Goal: Obtain resource: Download file/media

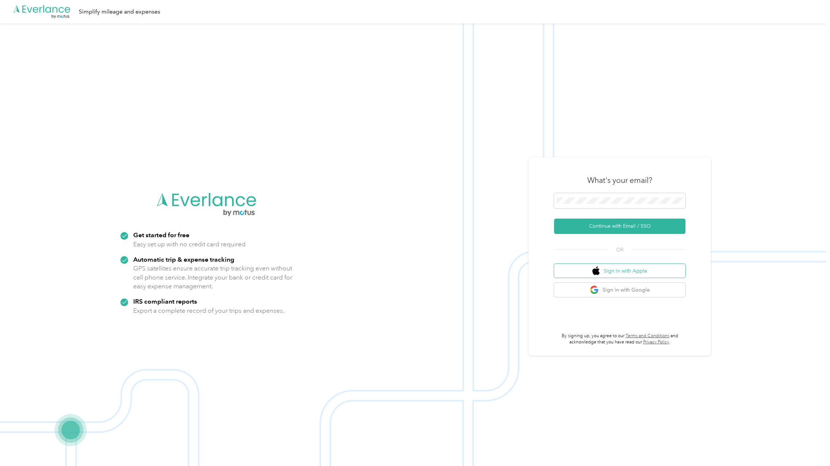
click at [615, 269] on button "Sign in with Apple" at bounding box center [619, 271] width 131 height 14
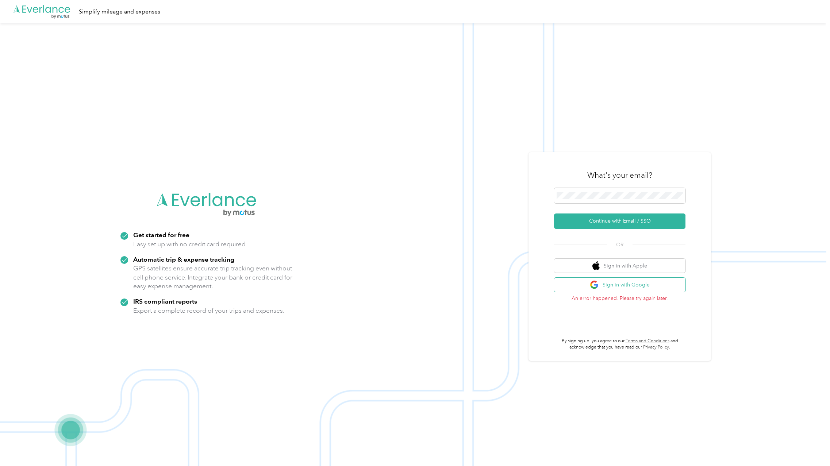
click at [640, 279] on button "Sign in with Google" at bounding box center [619, 285] width 131 height 14
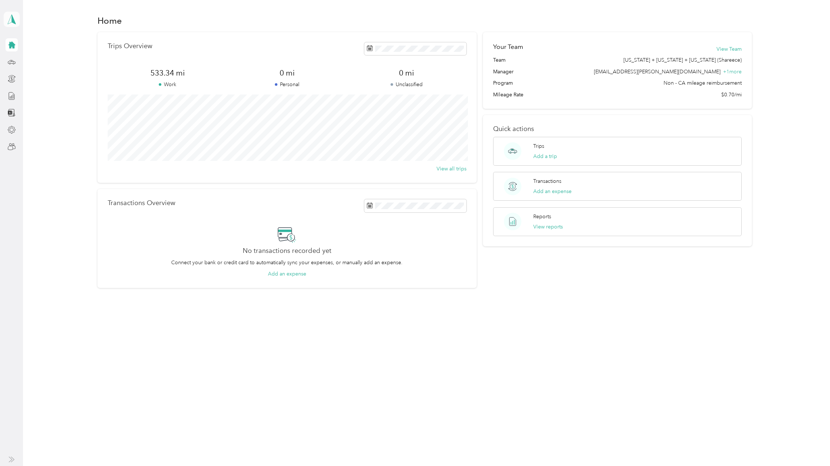
click at [9, 21] on icon at bounding box center [11, 19] width 11 height 10
click at [44, 58] on div "Team dashboard" at bounding box center [29, 60] width 39 height 8
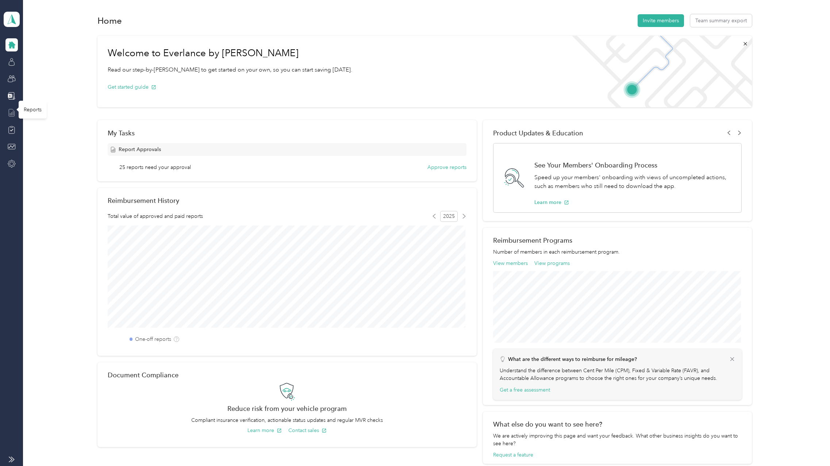
click at [11, 115] on icon at bounding box center [12, 113] width 8 height 8
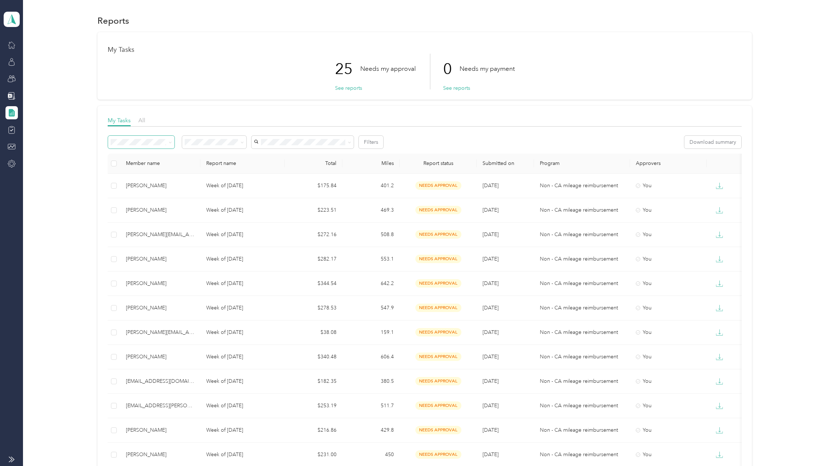
click at [170, 143] on icon at bounding box center [170, 142] width 3 height 3
click at [217, 166] on span "Needs my approval" at bounding box center [210, 166] width 46 height 6
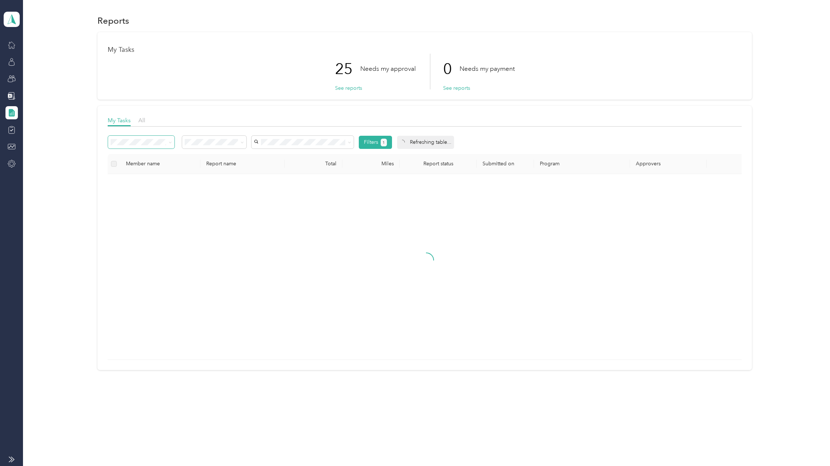
click at [46, 132] on div "My Tasks 25 Needs my approval See reports 0 Needs my payment See reports My Tas…" at bounding box center [424, 201] width 785 height 338
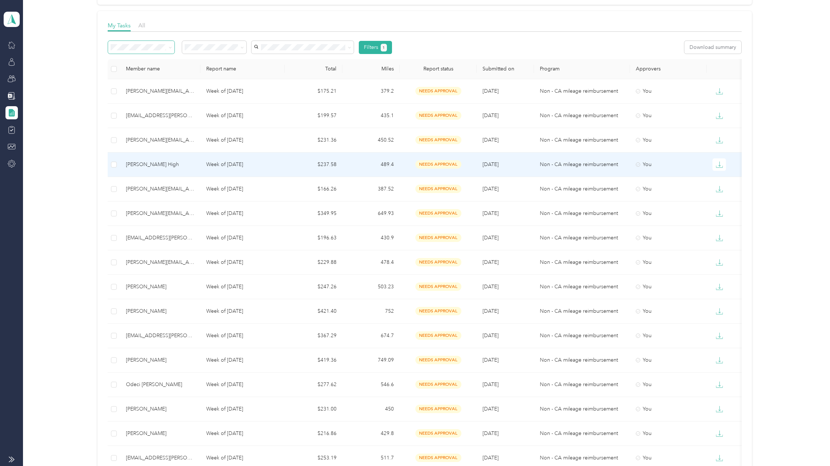
scroll to position [96, 0]
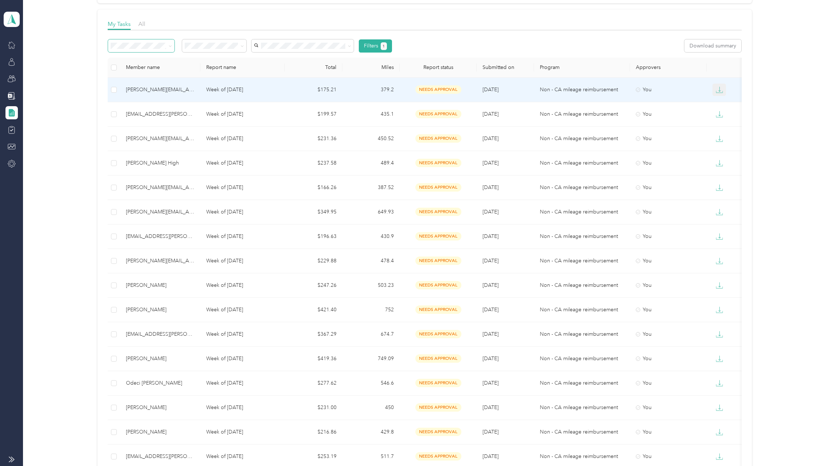
click at [716, 90] on icon "button" at bounding box center [719, 89] width 7 height 7
click at [721, 103] on div "PDF" at bounding box center [724, 103] width 15 height 8
click at [718, 110] on button "button" at bounding box center [719, 114] width 14 height 12
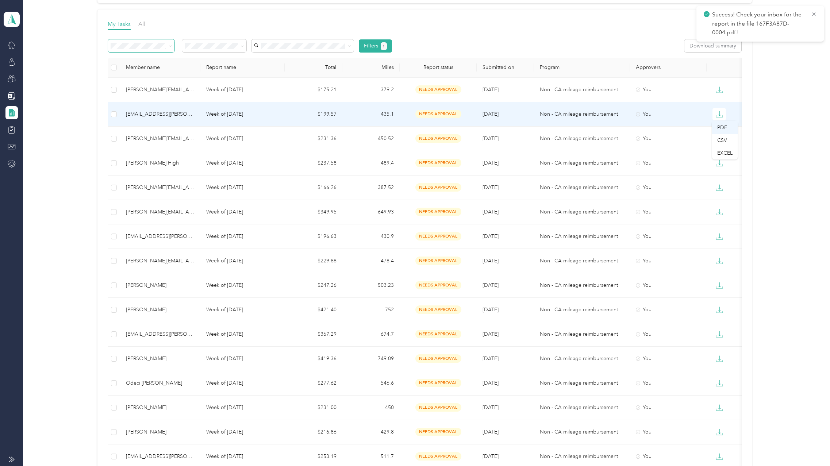
click at [726, 128] on div "PDF" at bounding box center [724, 128] width 15 height 8
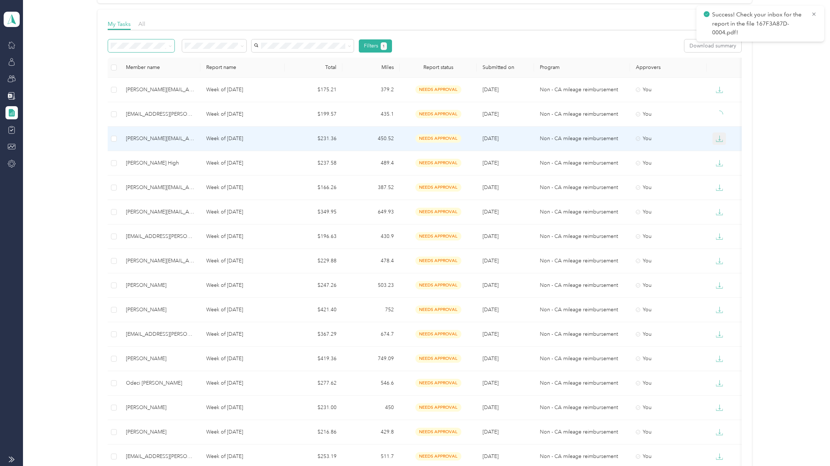
click at [721, 139] on icon "button" at bounding box center [719, 138] width 7 height 7
click at [731, 155] on div "PDF" at bounding box center [724, 152] width 15 height 8
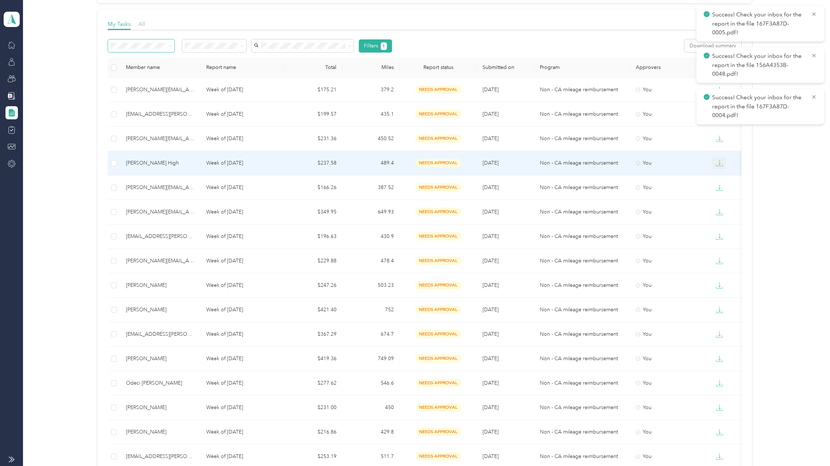
click at [721, 163] on icon "button" at bounding box center [719, 162] width 7 height 7
click at [726, 176] on div "PDF" at bounding box center [724, 177] width 15 height 8
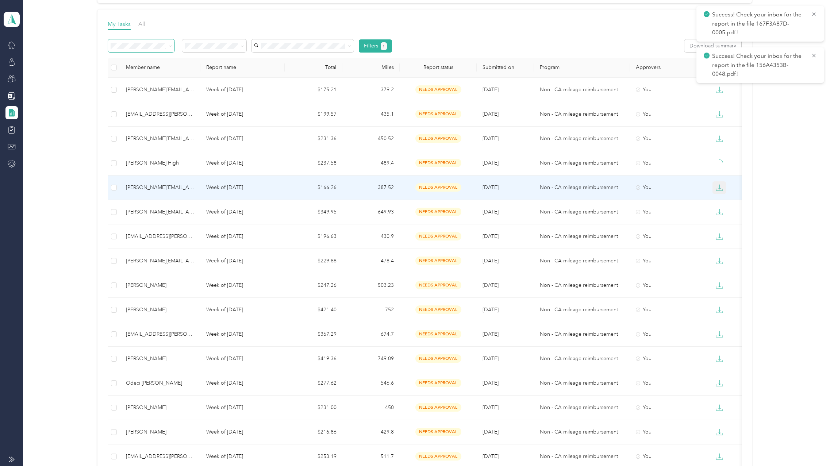
click at [721, 189] on icon "button" at bounding box center [719, 187] width 7 height 7
click at [722, 199] on div "PDF" at bounding box center [724, 201] width 15 height 8
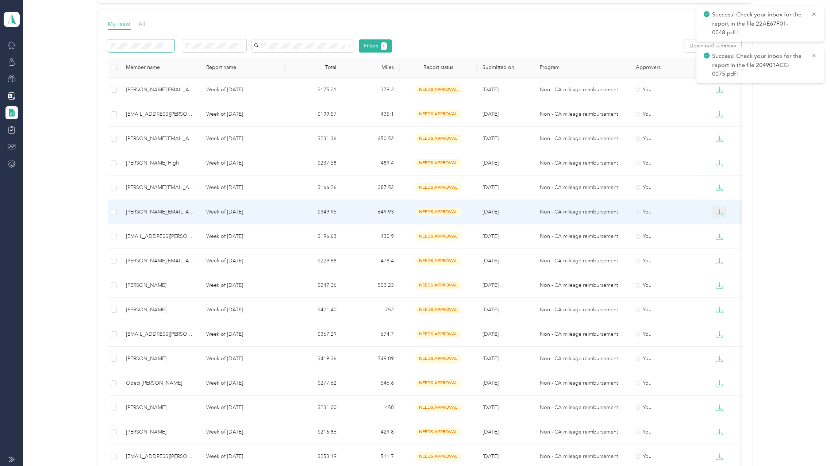
click at [722, 211] on icon "button" at bounding box center [719, 211] width 7 height 7
click at [721, 226] on div "PDF" at bounding box center [724, 226] width 15 height 8
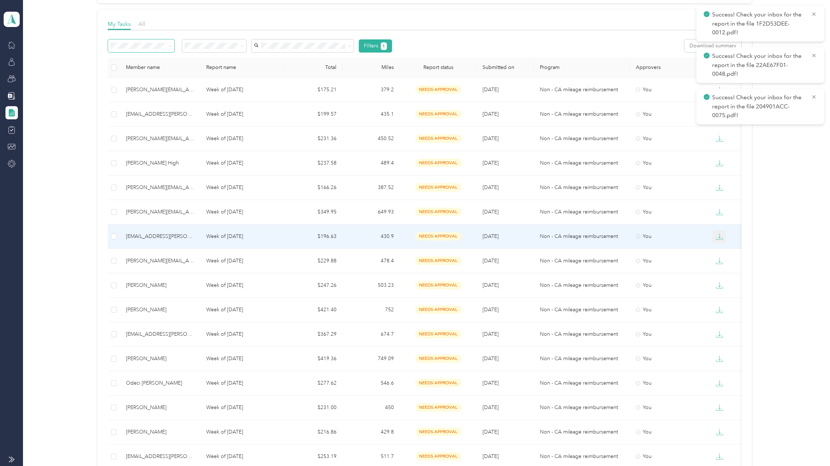
click at [721, 236] on icon "button" at bounding box center [719, 236] width 7 height 7
click at [725, 248] on div "PDF" at bounding box center [724, 250] width 15 height 8
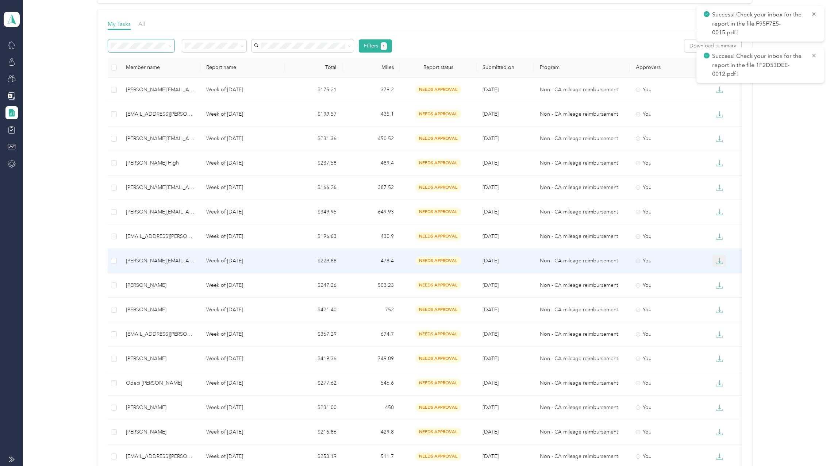
click at [717, 262] on icon "button" at bounding box center [719, 260] width 7 height 7
click at [723, 274] on div "PDF" at bounding box center [724, 274] width 15 height 8
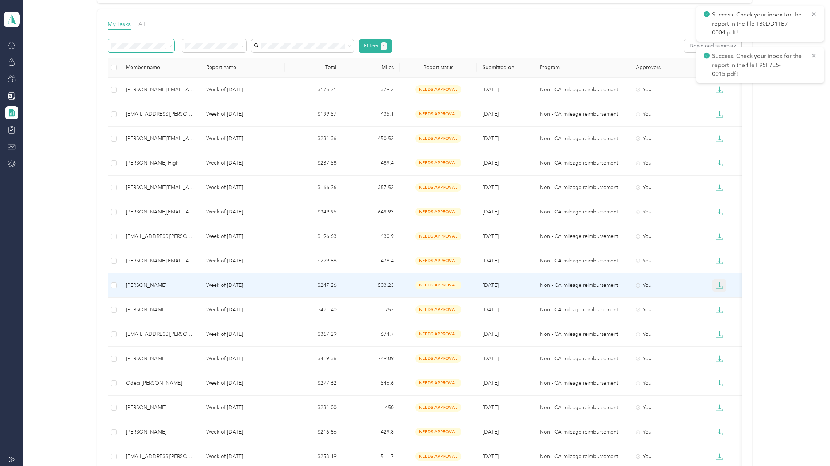
click at [719, 287] on icon "button" at bounding box center [719, 285] width 7 height 7
click at [725, 296] on div "PDF" at bounding box center [724, 299] width 15 height 8
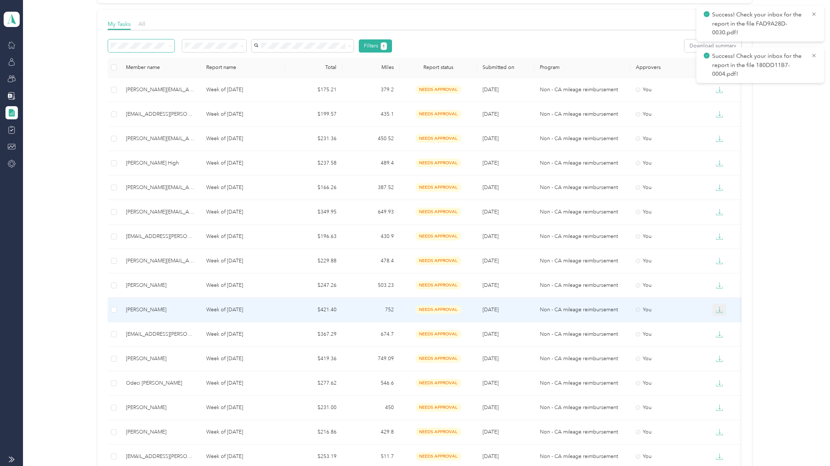
click at [720, 312] on icon "button" at bounding box center [719, 309] width 7 height 7
click at [723, 320] on div "PDF" at bounding box center [724, 323] width 15 height 8
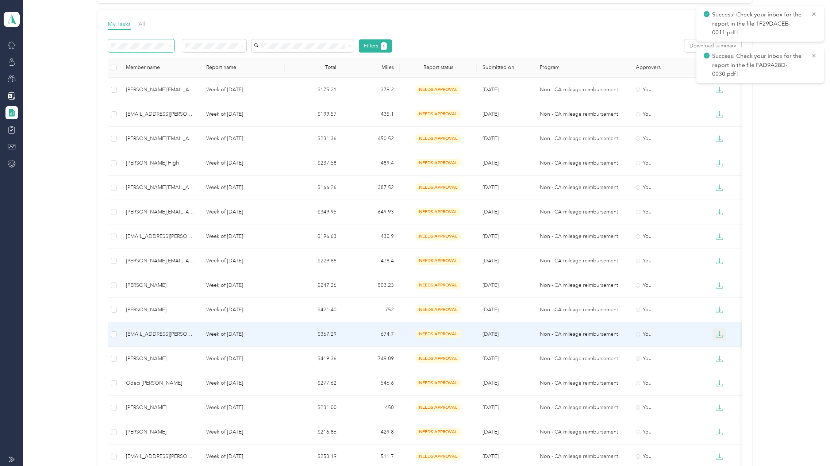
click at [719, 335] on icon "button" at bounding box center [719, 334] width 7 height 7
click at [728, 345] on div "PDF" at bounding box center [724, 348] width 15 height 8
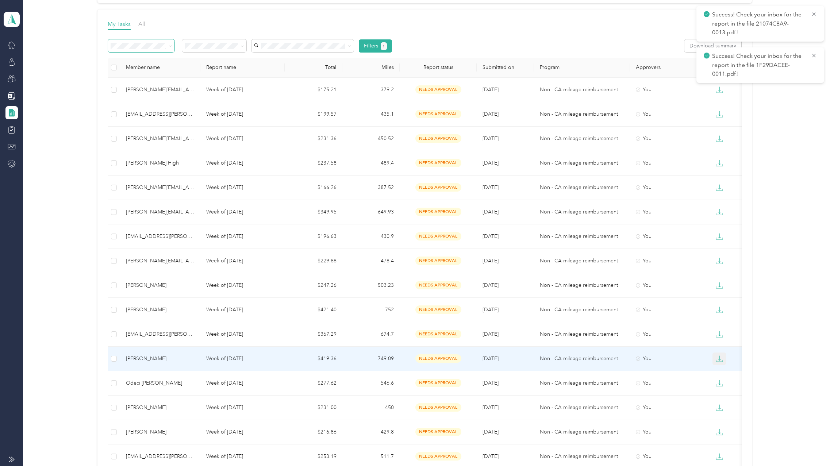
click at [718, 357] on icon "button" at bounding box center [719, 358] width 7 height 7
click at [722, 369] on div "PDF" at bounding box center [724, 372] width 15 height 8
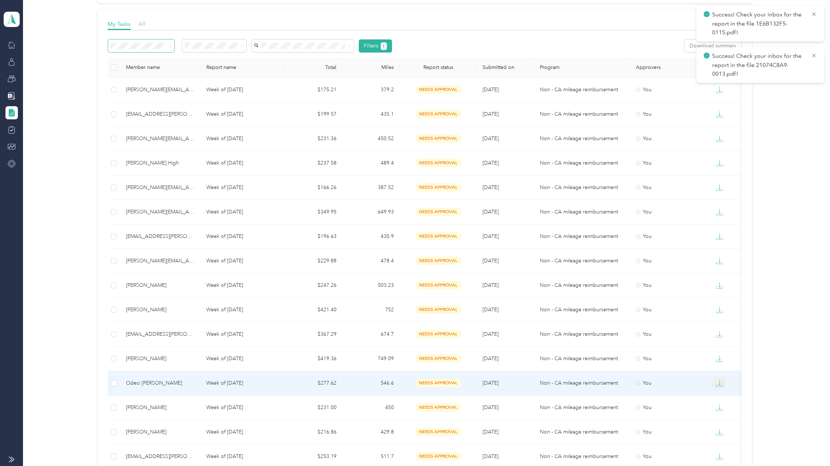
click at [716, 383] on icon "button" at bounding box center [719, 383] width 7 height 7
click at [725, 398] on div "PDF" at bounding box center [724, 397] width 15 height 8
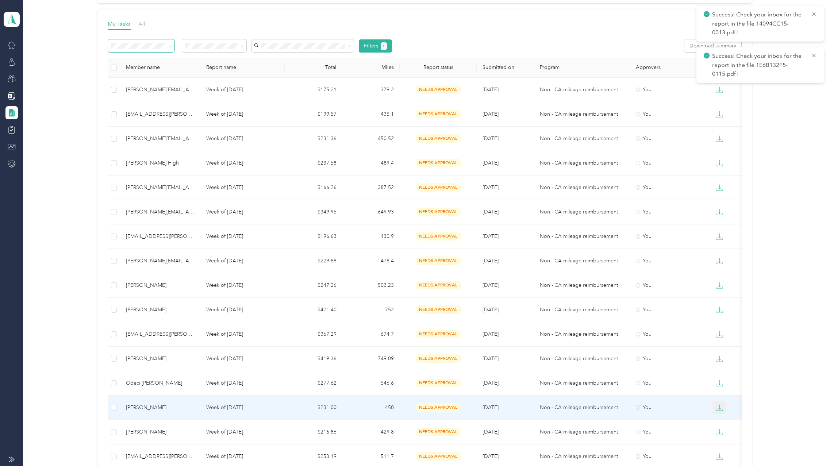
click at [716, 409] on icon "button" at bounding box center [719, 407] width 7 height 7
click at [721, 420] on div "PDF" at bounding box center [724, 421] width 15 height 8
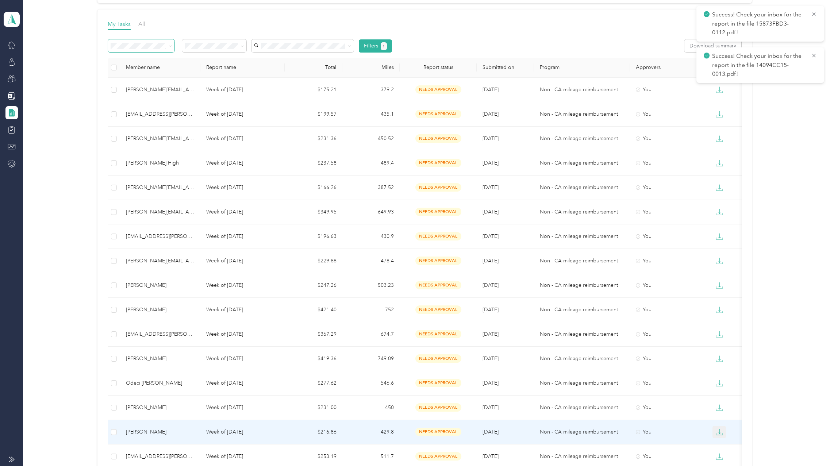
click at [719, 434] on icon "button" at bounding box center [719, 431] width 7 height 7
click at [722, 390] on div "PDF" at bounding box center [724, 393] width 15 height 8
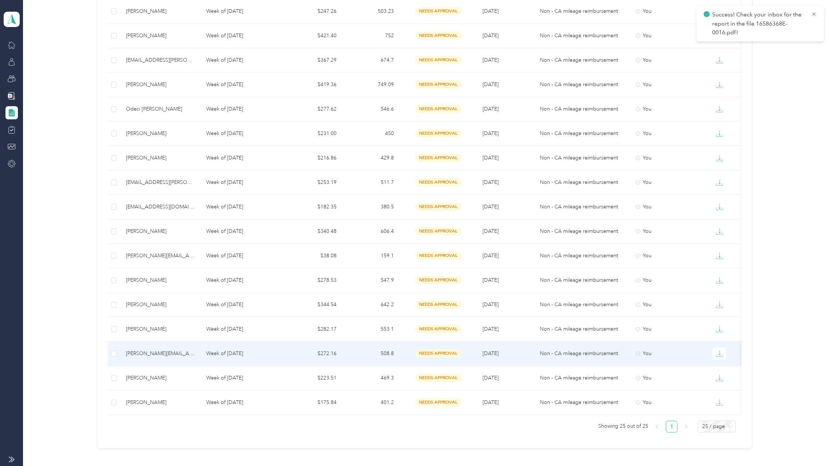
scroll to position [400, 0]
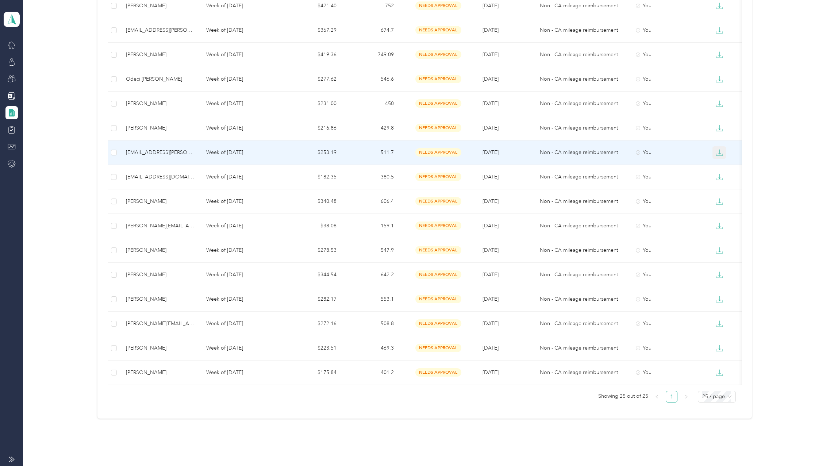
click at [724, 151] on button "button" at bounding box center [719, 152] width 14 height 12
click at [722, 164] on div "PDF" at bounding box center [724, 166] width 15 height 8
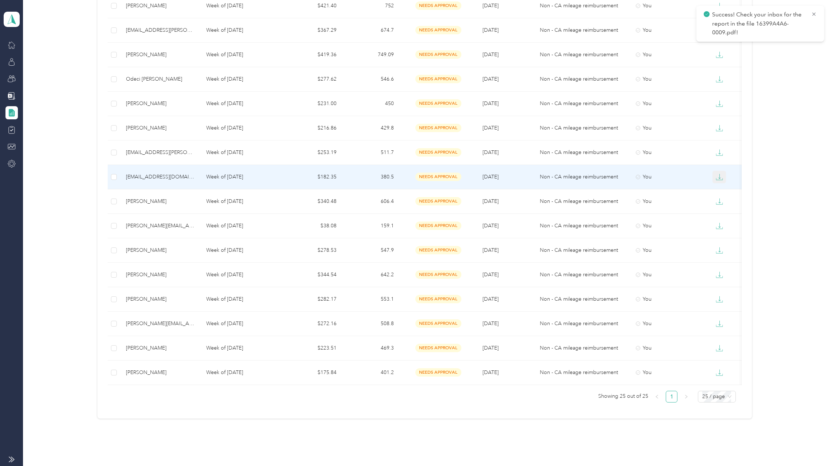
click at [720, 178] on icon "button" at bounding box center [719, 176] width 7 height 7
click at [721, 188] on div "PDF" at bounding box center [724, 190] width 15 height 8
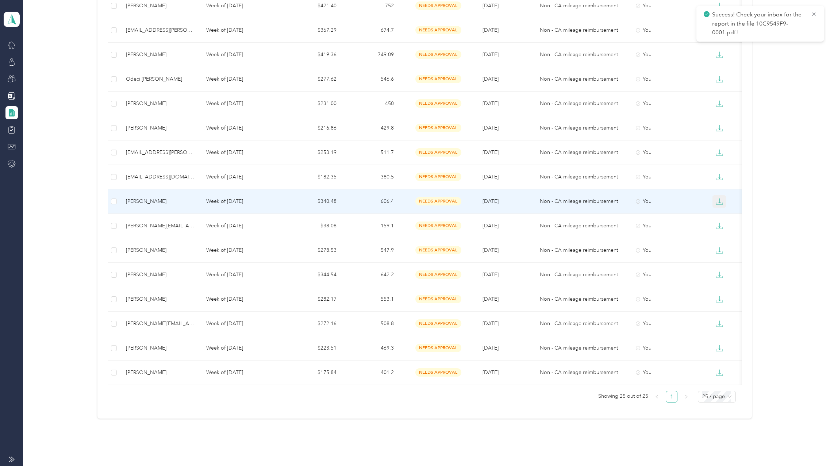
click at [721, 198] on icon "button" at bounding box center [719, 201] width 7 height 7
click at [720, 213] on div "PDF" at bounding box center [724, 215] width 15 height 8
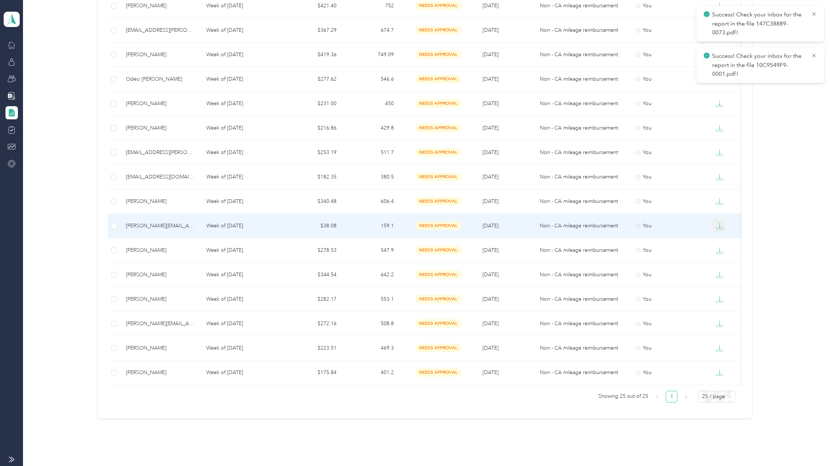
click at [722, 223] on icon "button" at bounding box center [719, 225] width 7 height 7
click at [722, 236] on div "PDF" at bounding box center [724, 239] width 15 height 8
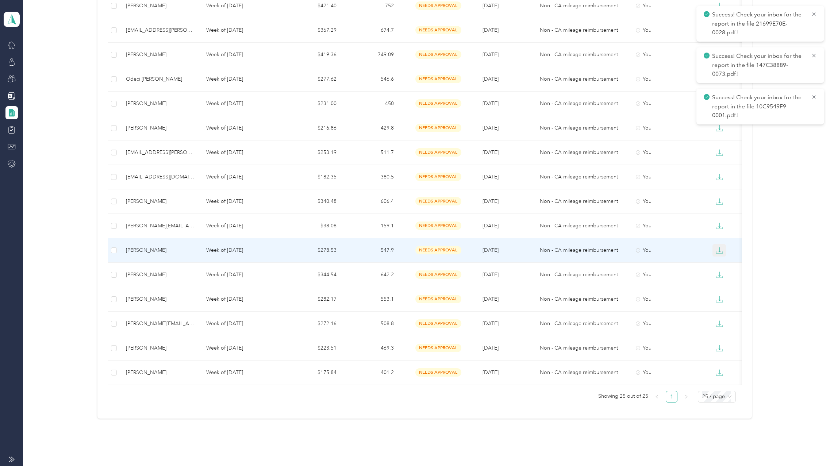
click at [723, 250] on button "button" at bounding box center [719, 250] width 14 height 12
click at [721, 263] on div "PDF" at bounding box center [724, 264] width 15 height 8
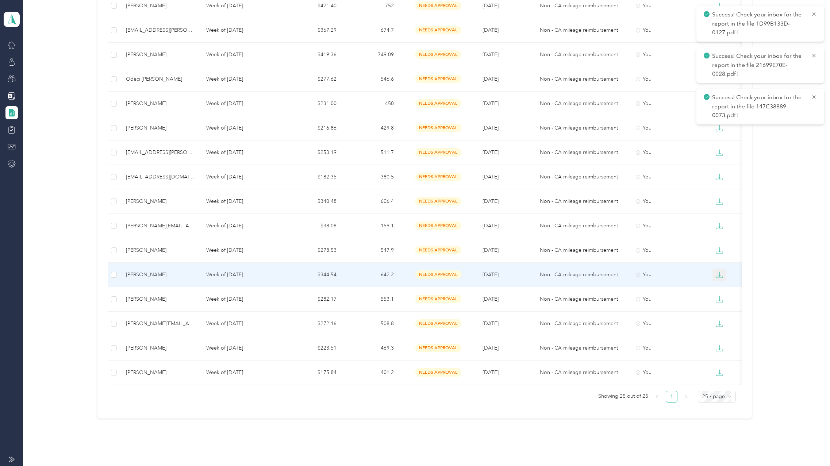
click at [720, 279] on button "button" at bounding box center [719, 275] width 14 height 12
click at [721, 289] on div "PDF" at bounding box center [724, 288] width 15 height 8
click at [719, 298] on icon "button" at bounding box center [719, 298] width 2 height 5
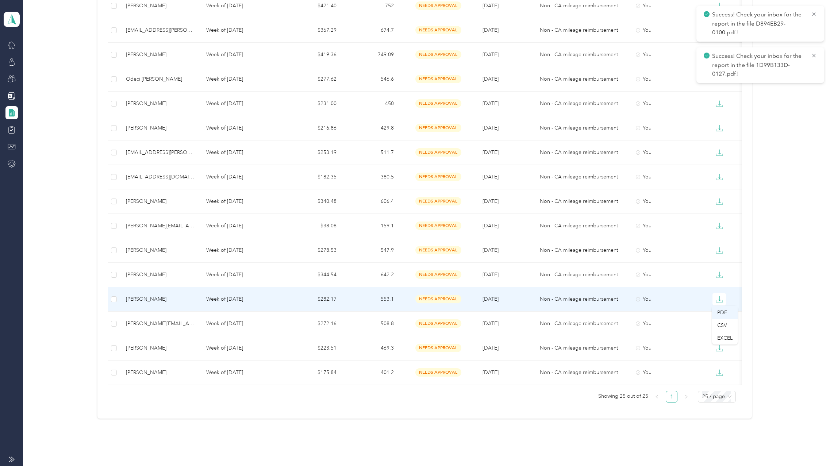
click at [723, 309] on div "PDF" at bounding box center [724, 313] width 15 height 8
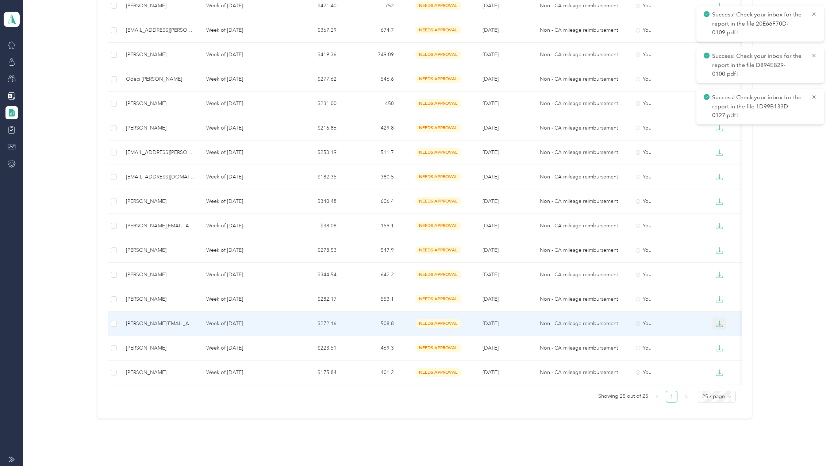
click at [719, 323] on icon "button" at bounding box center [719, 323] width 7 height 7
click at [721, 337] on div "PDF" at bounding box center [724, 337] width 15 height 8
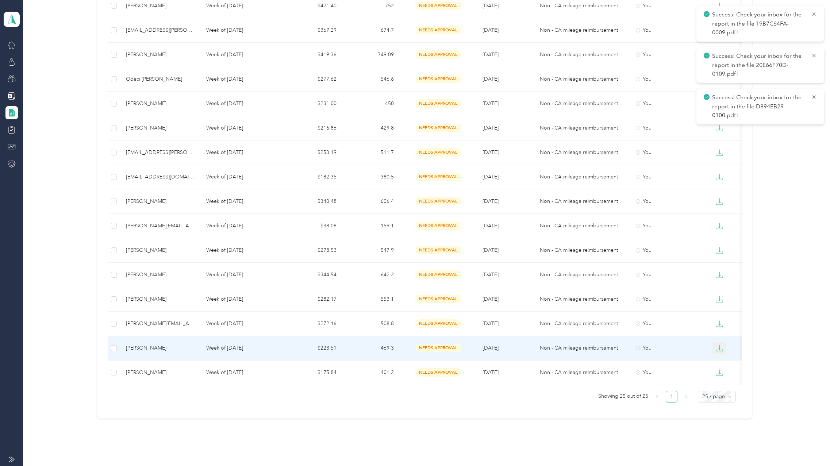
click at [721, 350] on icon "button" at bounding box center [719, 347] width 7 height 7
click at [722, 357] on li "PDF" at bounding box center [725, 361] width 26 height 13
click at [719, 362] on div "PDF" at bounding box center [724, 362] width 15 height 8
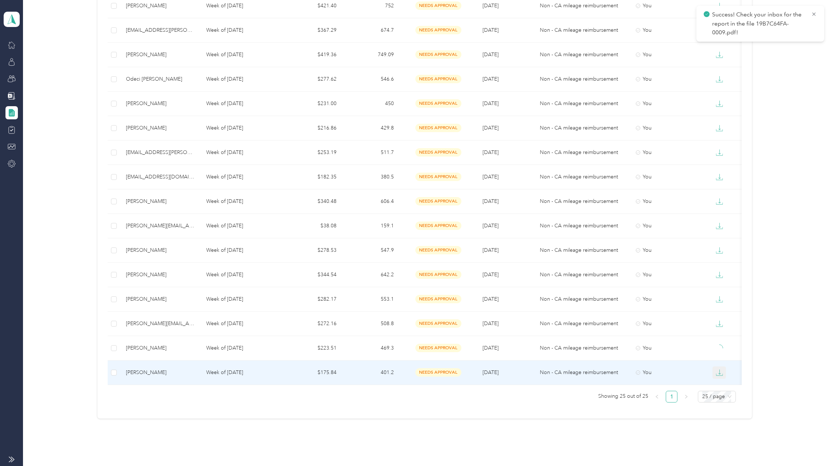
click at [718, 369] on icon "button" at bounding box center [719, 372] width 7 height 7
click at [721, 384] on div "PDF" at bounding box center [724, 386] width 15 height 8
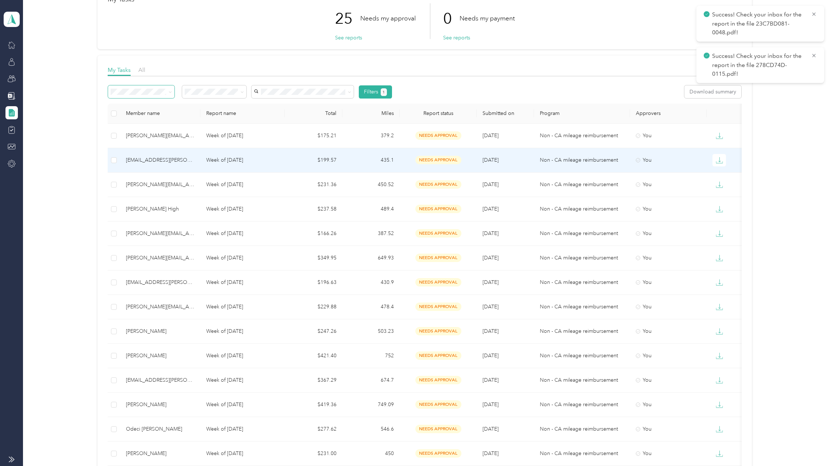
scroll to position [0, 0]
